Goal: Task Accomplishment & Management: Use online tool/utility

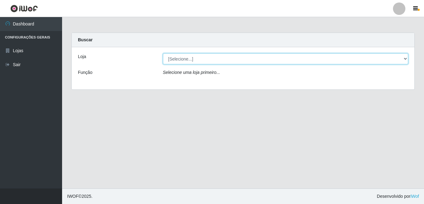
click at [406, 59] on select "[Selecione...] Rede Potiguar 3 - [GEOGRAPHIC_DATA]" at bounding box center [286, 58] width 246 height 11
select select "103"
click at [163, 53] on select "[Selecione...] Rede Potiguar 3 - [GEOGRAPHIC_DATA]" at bounding box center [286, 58] width 246 height 11
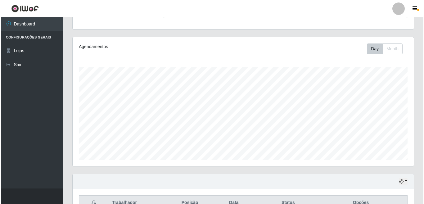
scroll to position [153, 0]
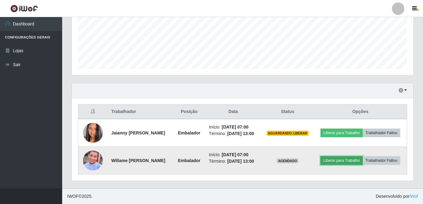
click at [352, 161] on button "Liberar para Trabalho" at bounding box center [341, 160] width 42 height 9
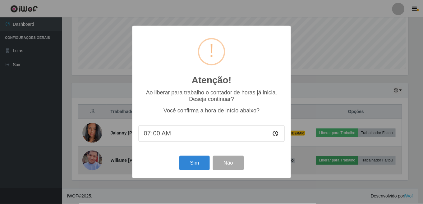
scroll to position [129, 338]
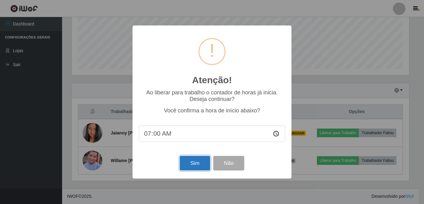
click at [197, 167] on button "Sim" at bounding box center [195, 163] width 30 height 15
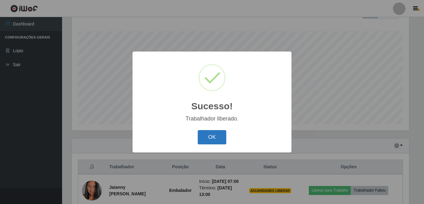
click at [212, 139] on button "OK" at bounding box center [212, 137] width 29 height 15
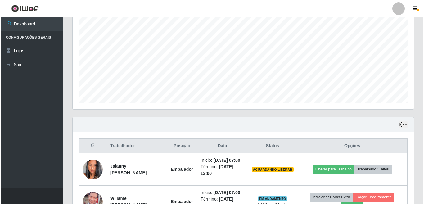
scroll to position [160, 0]
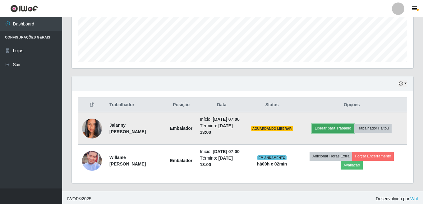
click at [338, 133] on button "Liberar para Trabalho" at bounding box center [333, 128] width 42 height 9
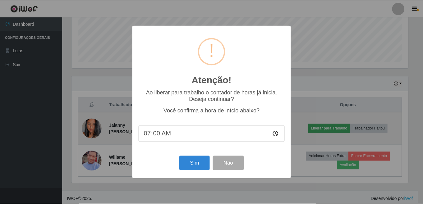
scroll to position [129, 338]
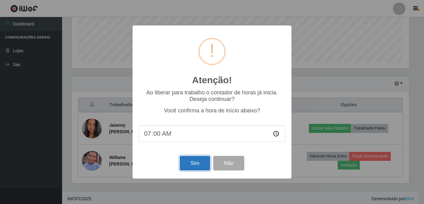
click at [201, 165] on button "Sim" at bounding box center [195, 163] width 30 height 15
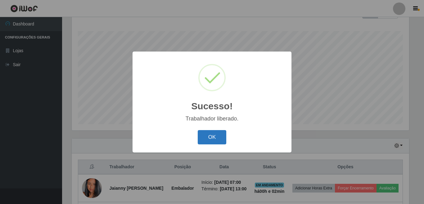
click at [216, 140] on button "OK" at bounding box center [212, 137] width 29 height 15
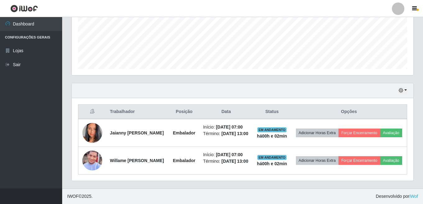
scroll to position [163, 0]
